Goal: Information Seeking & Learning: Learn about a topic

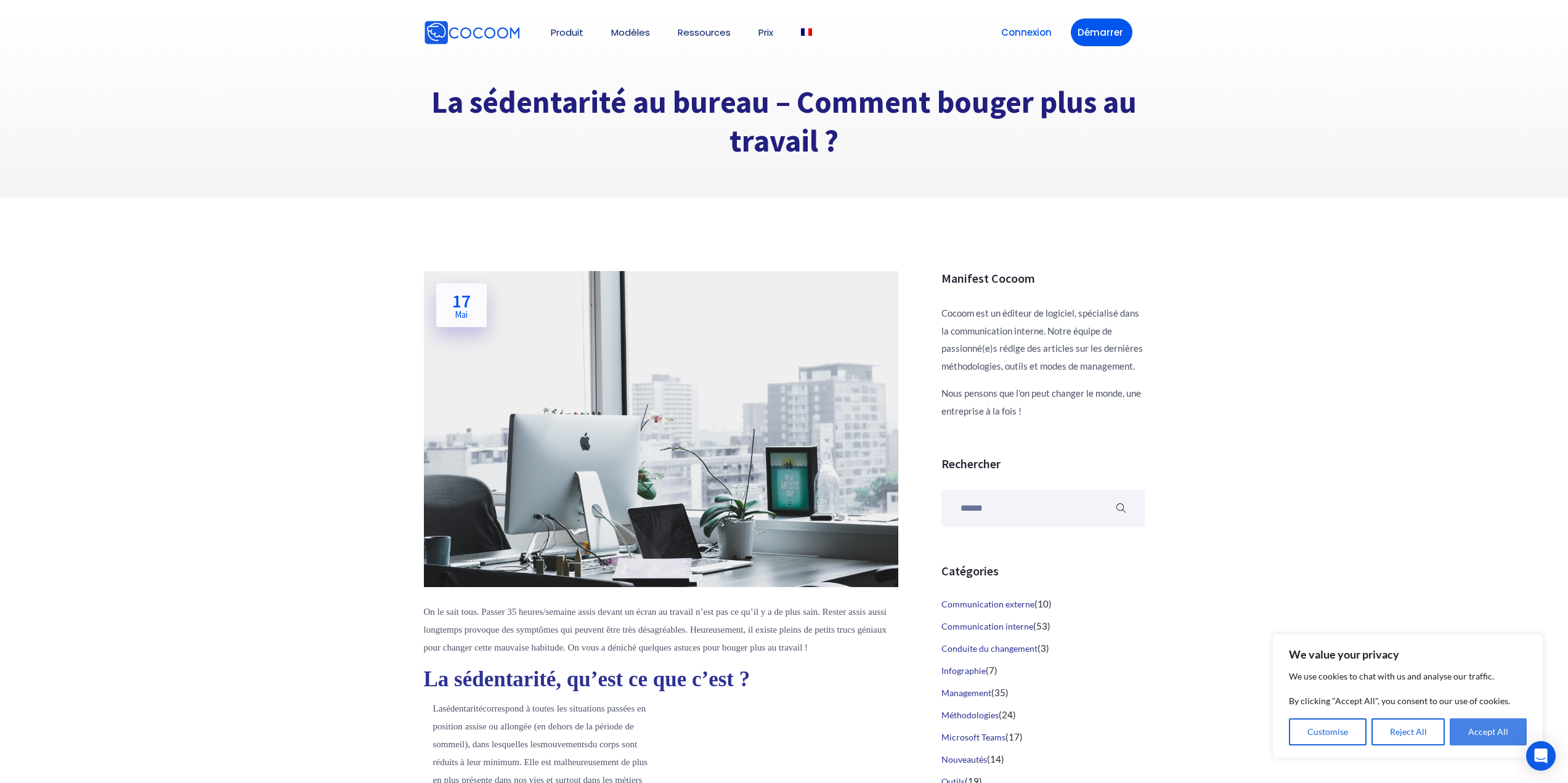
click at [1504, 726] on button "Accept All" at bounding box center [1488, 732] width 77 height 27
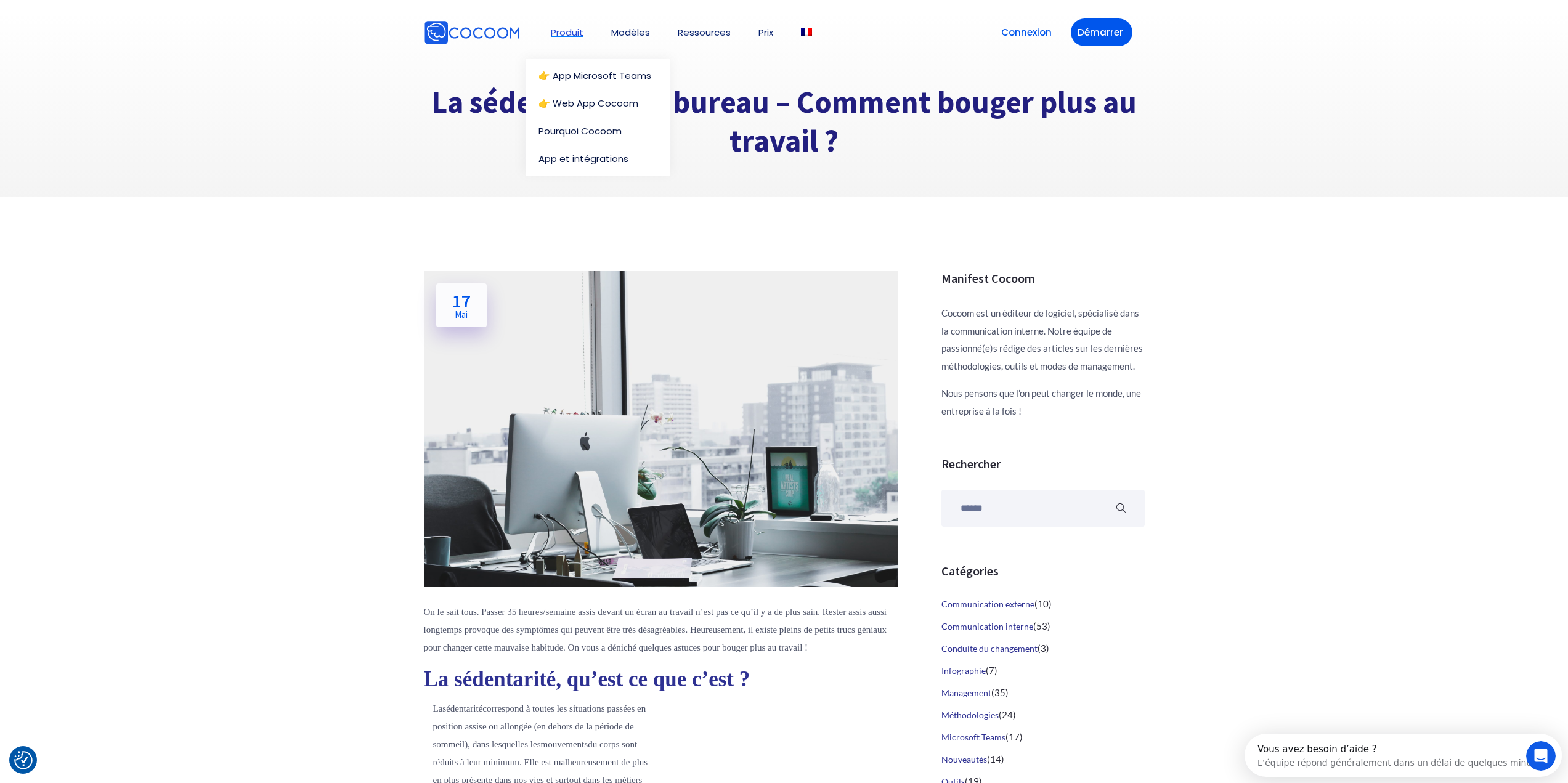
click at [572, 30] on link "Produit" at bounding box center [566, 32] width 32 height 9
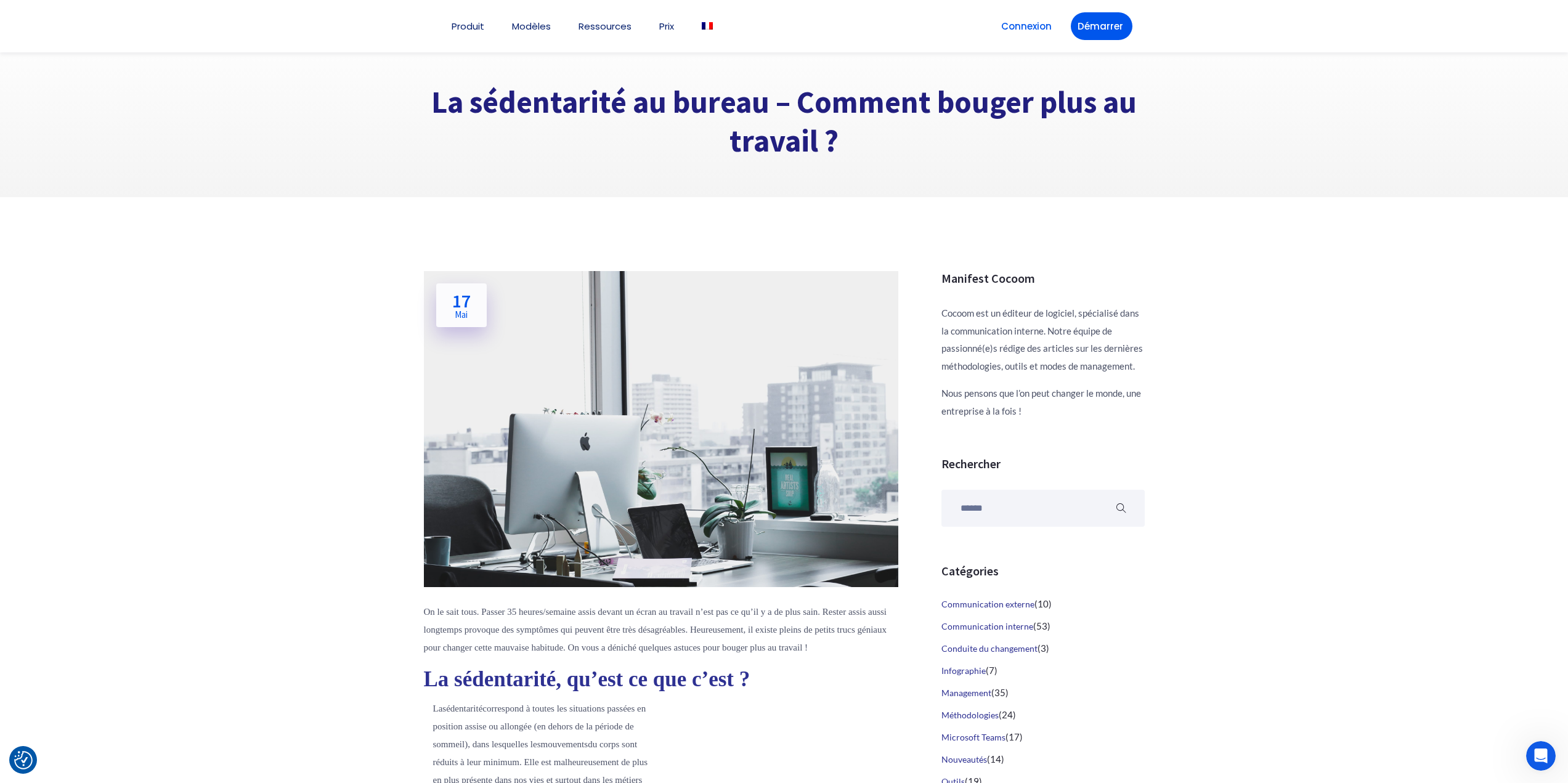
scroll to position [61, 0]
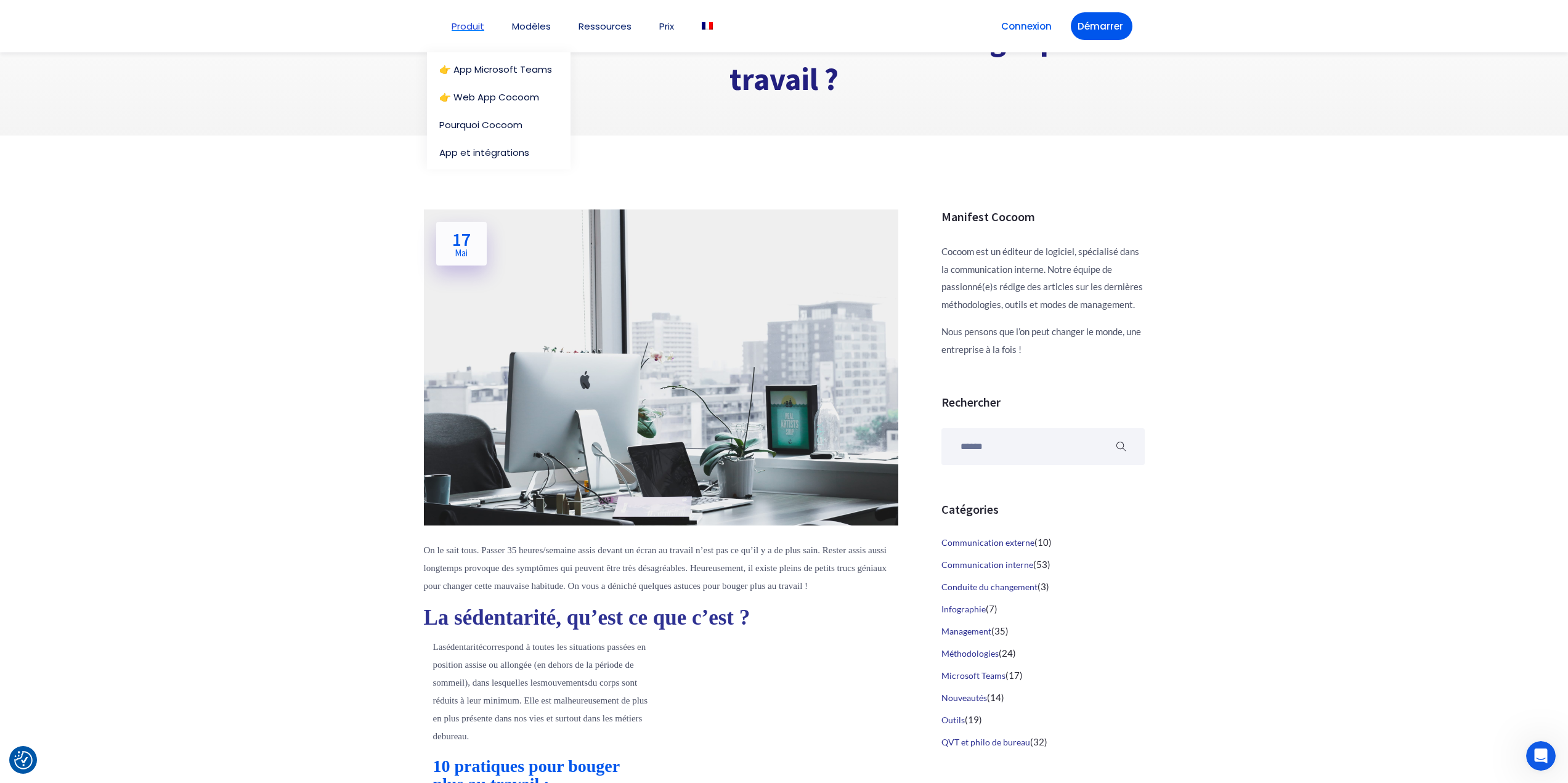
click at [469, 24] on link "Produit" at bounding box center [467, 26] width 32 height 9
click at [489, 125] on link "Pourquoi Cocoom" at bounding box center [498, 125] width 119 height 9
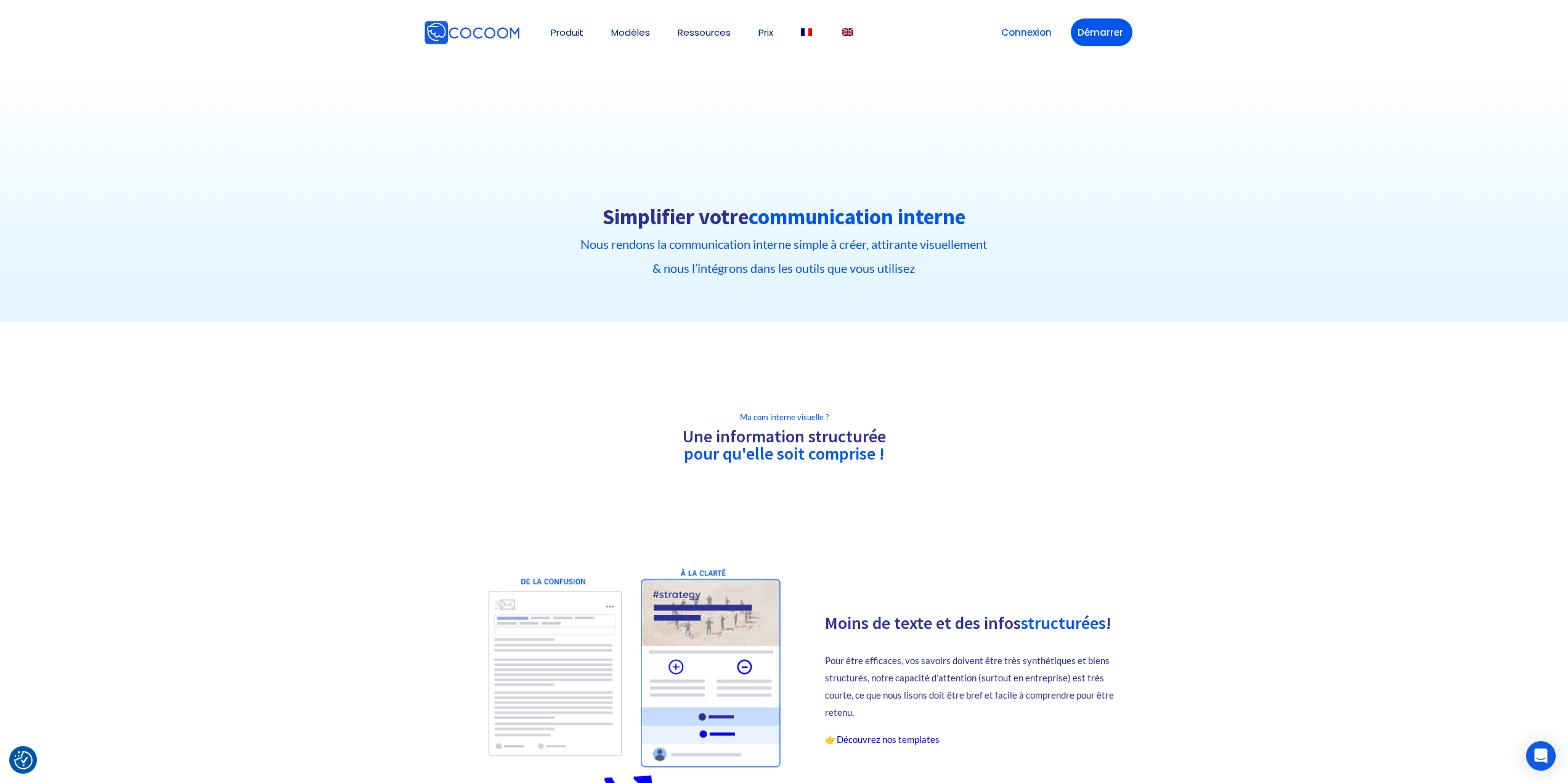
click at [462, 36] on img at bounding box center [472, 32] width 96 height 24
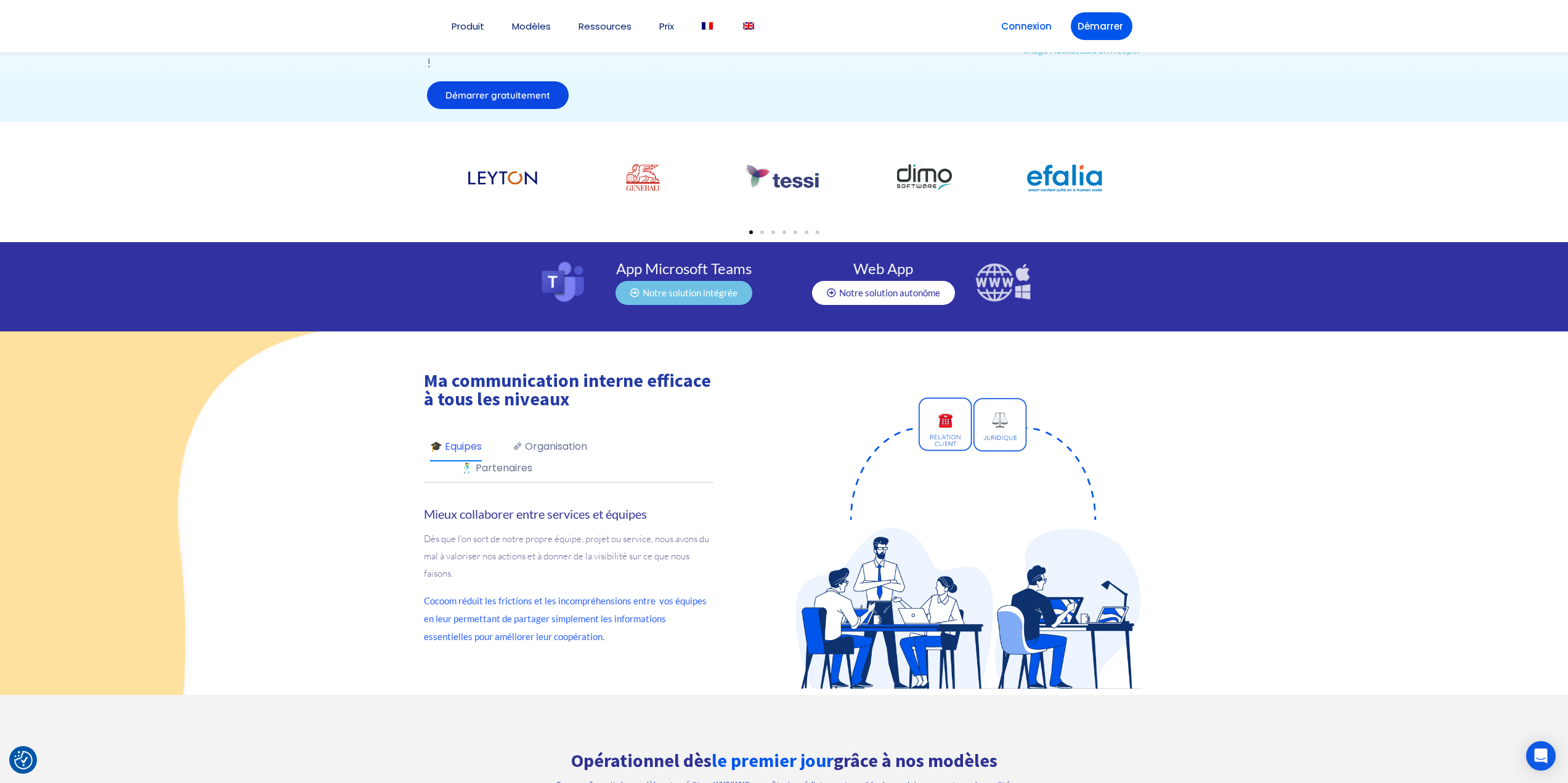
scroll to position [370, 0]
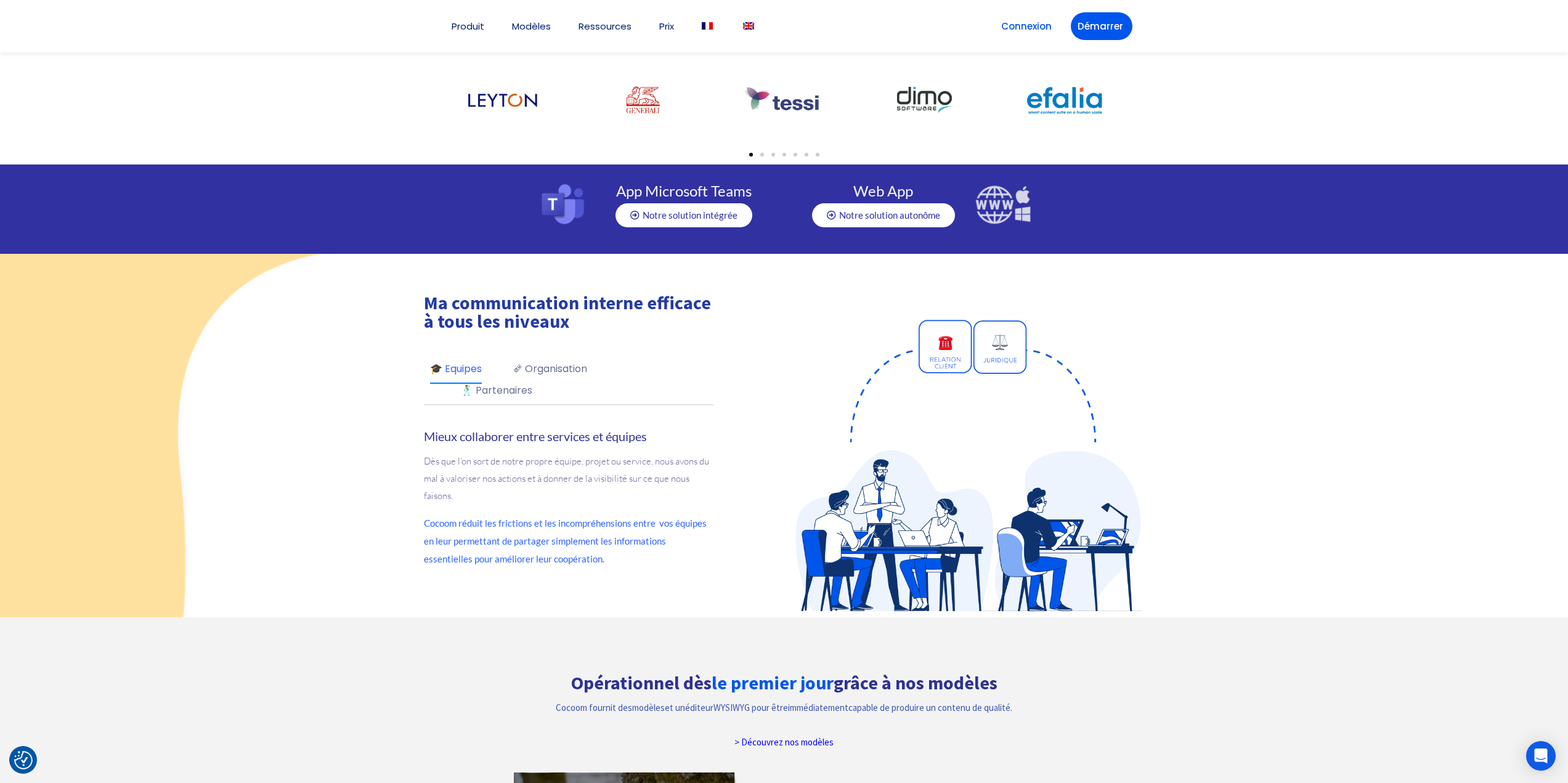
drag, startPoint x: 431, startPoint y: 287, endPoint x: 683, endPoint y: 285, distance: 252.0
click at [683, 293] on h1 "Ma communication interne efficace à tous les niveaux" at bounding box center [568, 312] width 290 height 37
click at [682, 293] on h1 "Ma communication interne efficace à tous les niveaux" at bounding box center [568, 312] width 290 height 37
click at [533, 297] on h1 "Ma communication interne efficace à tous les niveaux" at bounding box center [568, 312] width 290 height 37
drag, startPoint x: 418, startPoint y: 428, endPoint x: 605, endPoint y: 424, distance: 187.0
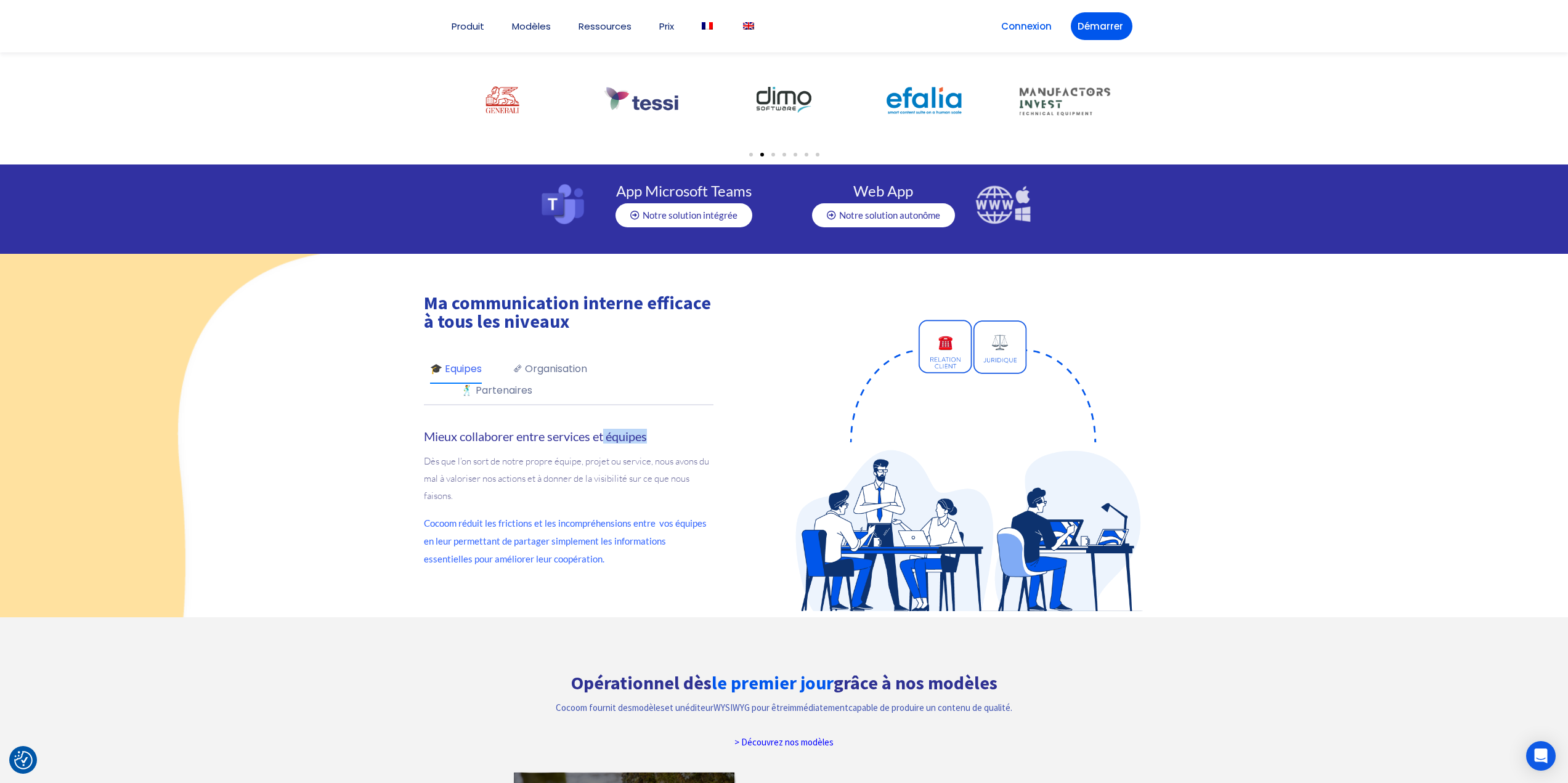
click at [605, 424] on div "Ma communication interne efficace à tous les niveaux 🎓 Equipes 🗞 Organisation 🕺…" at bounding box center [599, 436] width 370 height 351
click at [605, 429] on strong "Mieux collaborer entre services et équipes" at bounding box center [535, 436] width 223 height 15
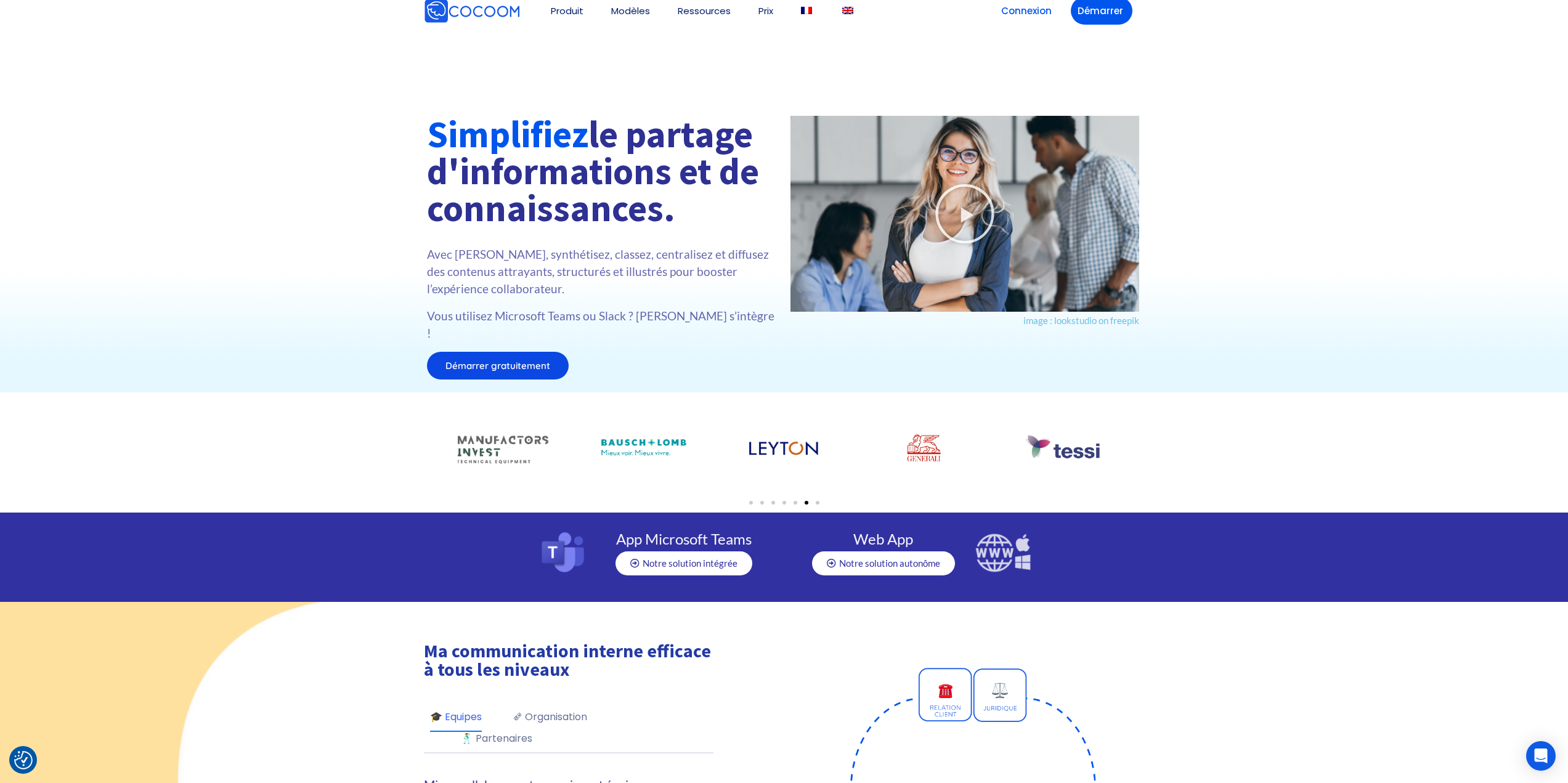
scroll to position [0, 0]
